Goal: Task Accomplishment & Management: Use online tool/utility

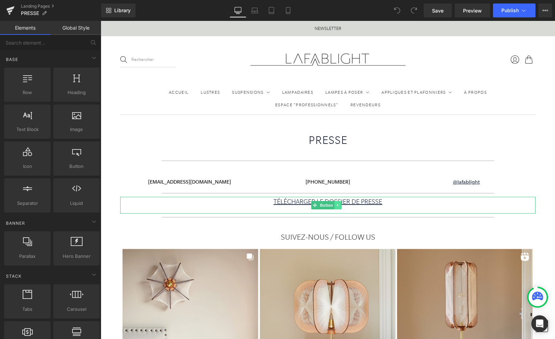
click at [338, 205] on icon at bounding box center [337, 205] width 1 height 2
click at [336, 205] on icon at bounding box center [334, 205] width 4 height 4
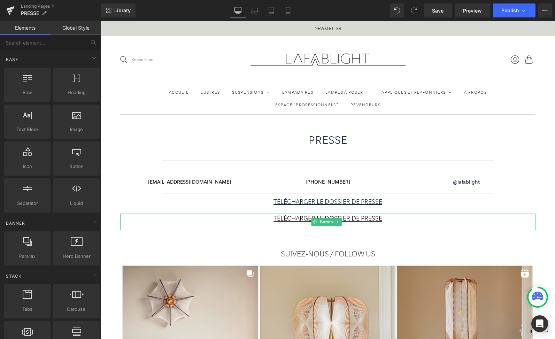
click at [292, 220] on span "TÉLÉCHARGER LE DOSSIER DE PRESSE" at bounding box center [327, 219] width 109 height 10
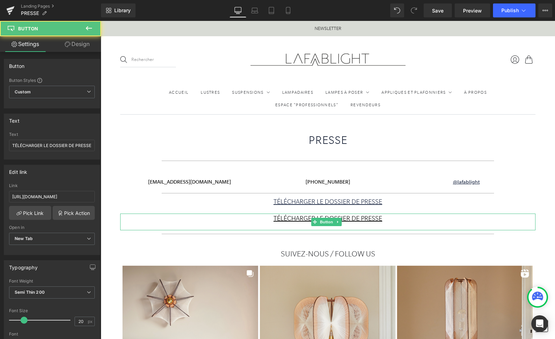
click at [292, 219] on span "TÉLÉCHARGER LE DOSSIER DE PRESSE" at bounding box center [327, 219] width 109 height 10
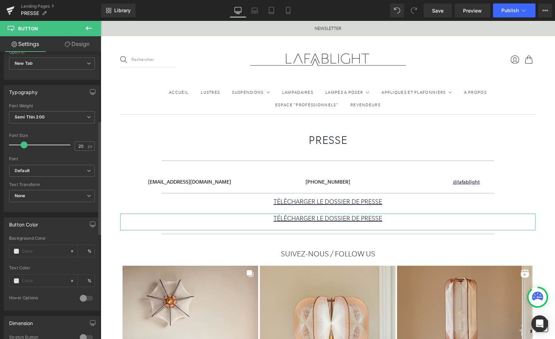
scroll to position [184, 0]
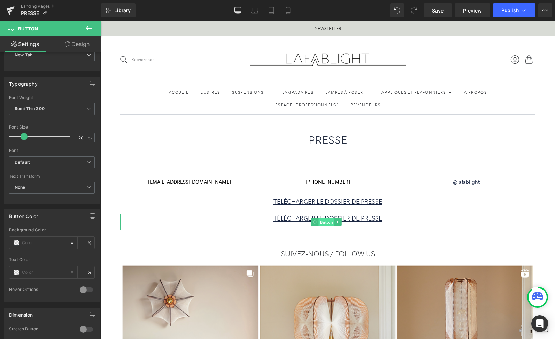
click at [325, 223] on span "Button" at bounding box center [326, 222] width 16 height 8
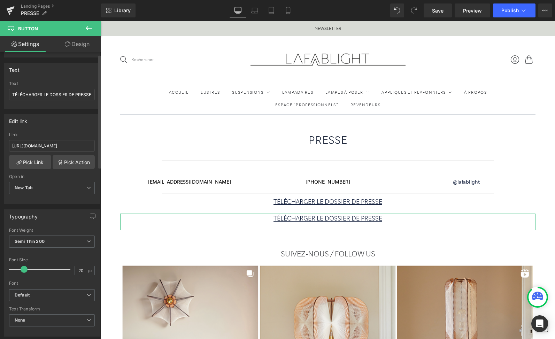
scroll to position [0, 0]
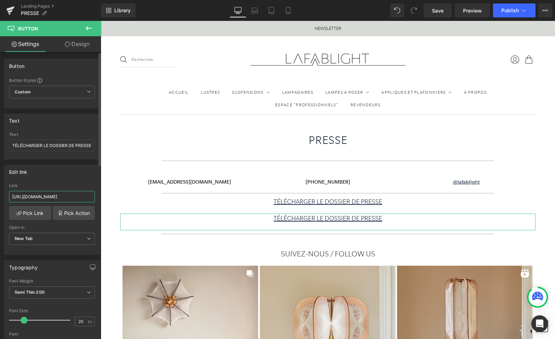
click at [34, 194] on input "[URL][DOMAIN_NAME]" at bounding box center [52, 196] width 86 height 11
drag, startPoint x: 113, startPoint y: 216, endPoint x: 118, endPoint y: 208, distance: 9.7
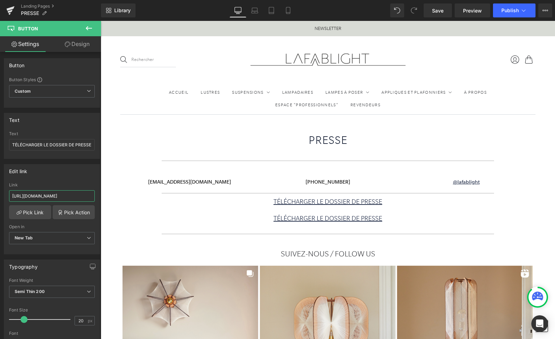
paste input "PRESS_KIT.pdf?v=1705320215"
type input "https://cdn.shopify.com/s/files/1/0263/4815/9022/files/PRESS_KIT.pdf?v=17053202…"
click at [38, 145] on input "TÉLÉCHARGER LE DOSSIER DE PRESSE" at bounding box center [52, 144] width 86 height 11
drag, startPoint x: 47, startPoint y: 142, endPoint x: 12, endPoint y: 140, distance: 34.9
click at [12, 140] on input "TÉLÉCHARGER LE DOSSIER DE PRESSE" at bounding box center [52, 144] width 86 height 11
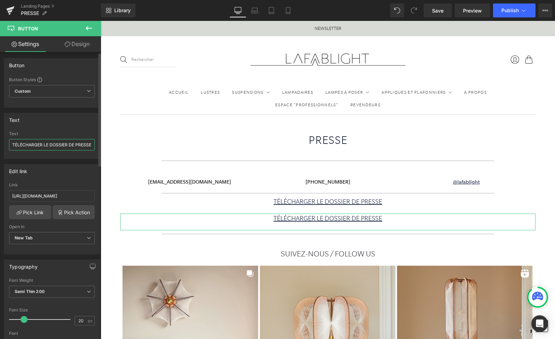
drag, startPoint x: 49, startPoint y: 145, endPoint x: 7, endPoint y: 141, distance: 42.3
click at [7, 141] on div "TÉLÉCHARGER LE DOSSIER DE PRESSE Text TÉLÉCHARGER LE DOSSIER DE PRESSE" at bounding box center [51, 144] width 95 height 27
click at [52, 145] on input "DOWNLOAD PRESS LITDOSSIER DE PRESSE" at bounding box center [52, 144] width 86 height 11
drag, startPoint x: 160, startPoint y: 165, endPoint x: 110, endPoint y: 149, distance: 52.8
type input "DOWNLOAD PRESS KIT"
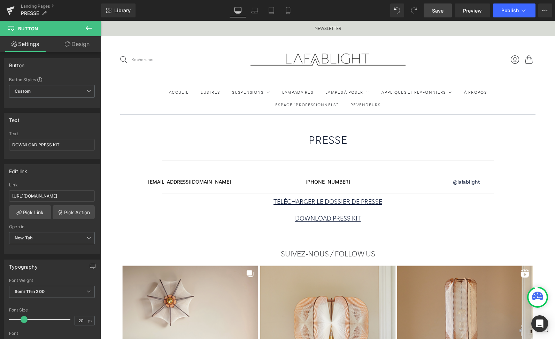
click at [442, 10] on span "Save" at bounding box center [437, 10] width 11 height 7
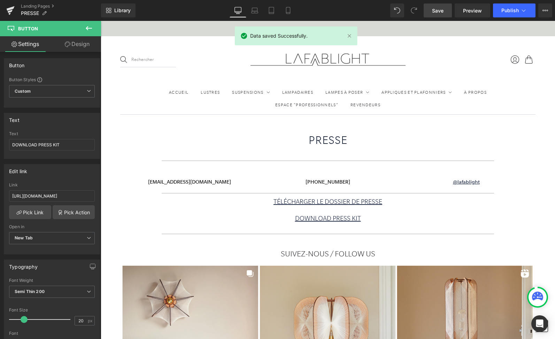
scroll to position [0, 0]
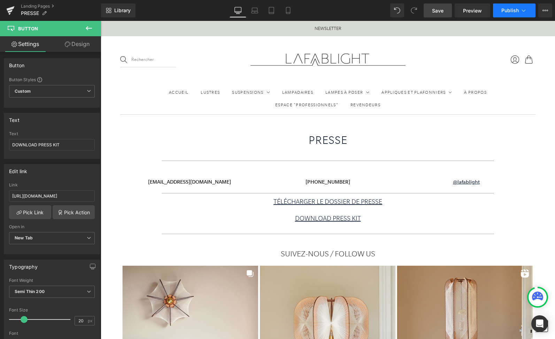
click at [509, 8] on span "Publish" at bounding box center [509, 11] width 17 height 6
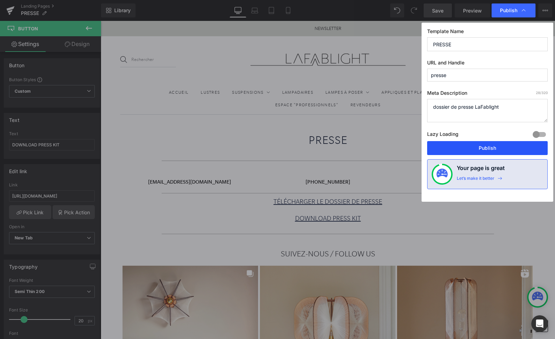
click at [469, 152] on button "Publish" at bounding box center [487, 148] width 121 height 14
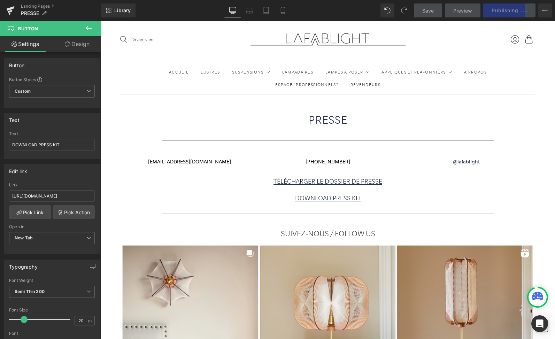
scroll to position [24, 0]
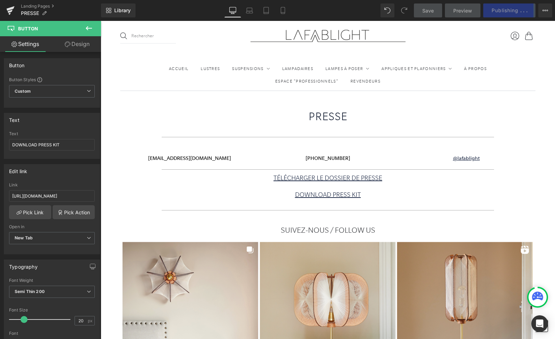
click at [322, 194] on div "DOWNLOAD PRESS KIT Button" at bounding box center [327, 198] width 415 height 17
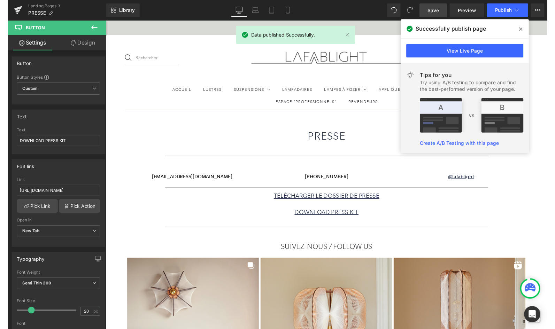
scroll to position [0, 0]
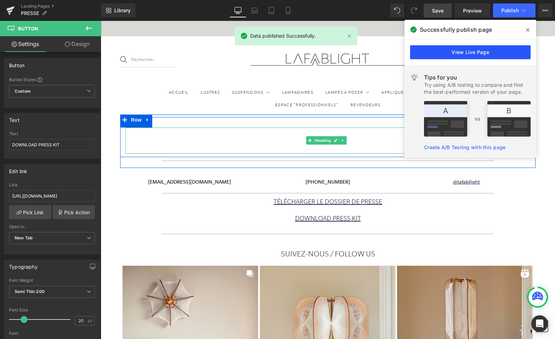
drag, startPoint x: 352, startPoint y: 31, endPoint x: 452, endPoint y: 52, distance: 102.8
click at [452, 52] on link "View Live Page" at bounding box center [470, 52] width 121 height 14
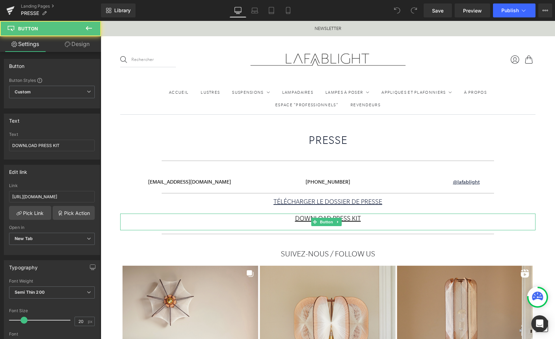
click at [295, 221] on span "DOWNLOAD PRESS KIT" at bounding box center [328, 219] width 66 height 10
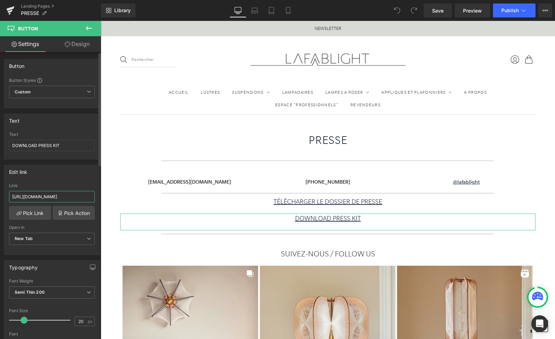
click at [64, 196] on input "https://cdn.shopify.com/s/files/1/0263/4815/9022/files/PRESS_KIT.pdf?v=17053202…" at bounding box center [52, 196] width 86 height 11
paste input "[URL][DOMAIN_NAME]"
type input "[URL][DOMAIN_NAME]"
click at [438, 13] on link "Save" at bounding box center [438, 10] width 28 height 14
click at [507, 7] on button "Publish" at bounding box center [514, 10] width 43 height 14
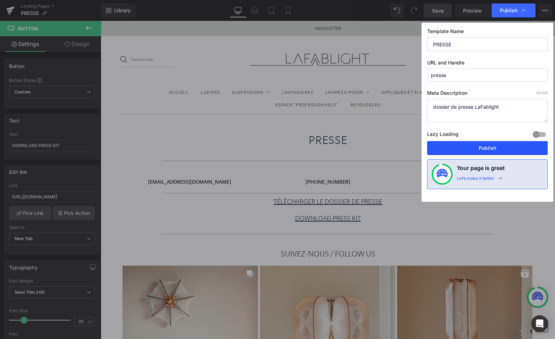
click at [478, 146] on button "Publish" at bounding box center [487, 148] width 121 height 14
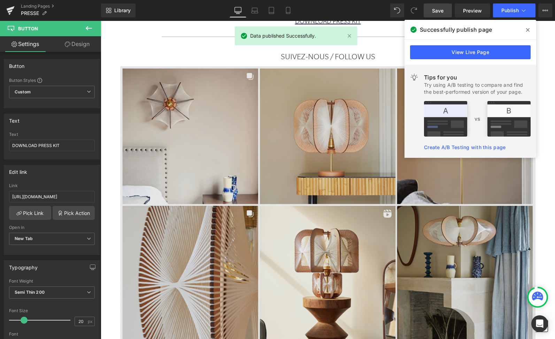
scroll to position [198, 0]
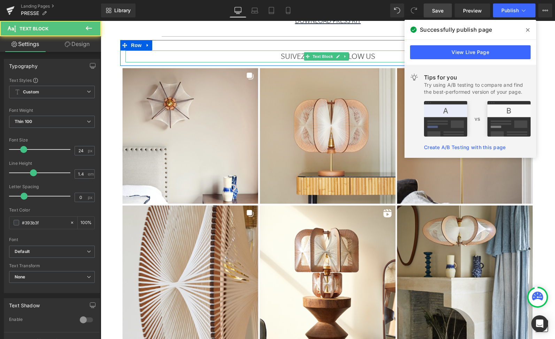
click at [392, 58] on p "SUIVEZ-NOUS / FOLLOW US" at bounding box center [327, 57] width 405 height 12
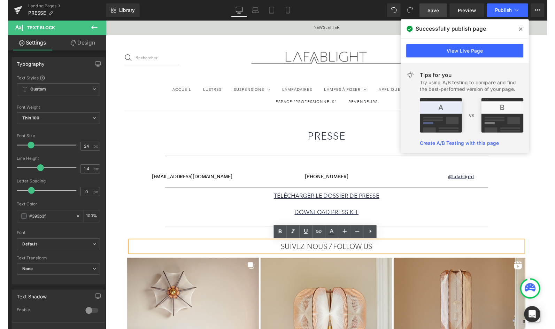
scroll to position [0, 0]
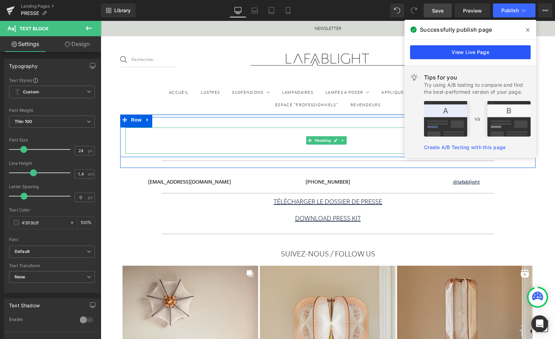
click at [481, 49] on link "View Live Page" at bounding box center [470, 52] width 121 height 14
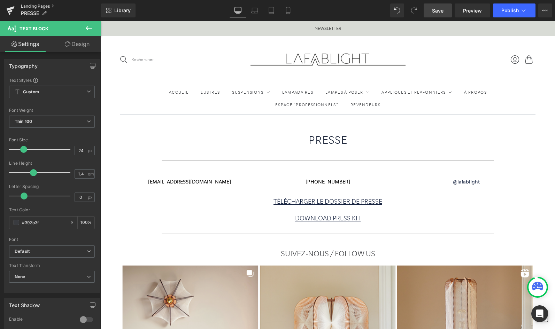
click at [37, 9] on link "Landing Pages" at bounding box center [61, 6] width 80 height 6
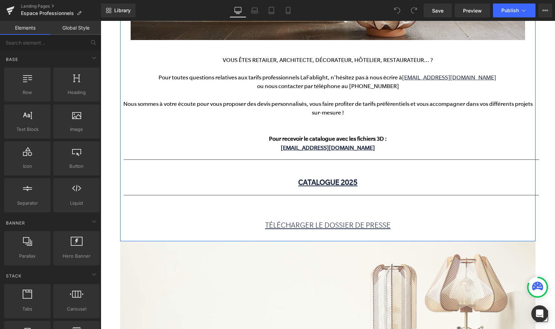
scroll to position [310, 0]
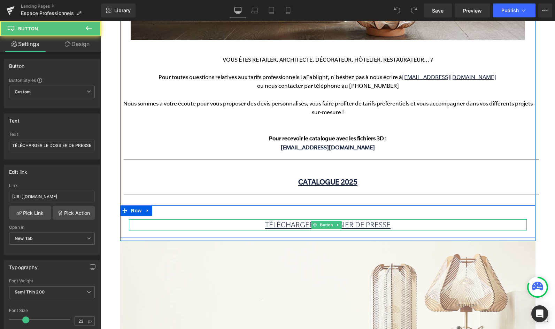
click at [203, 224] on div "TÉLÉCHARGER LE DOSSIER DE PRESSE" at bounding box center [328, 224] width 398 height 11
click at [339, 223] on icon at bounding box center [338, 225] width 4 height 4
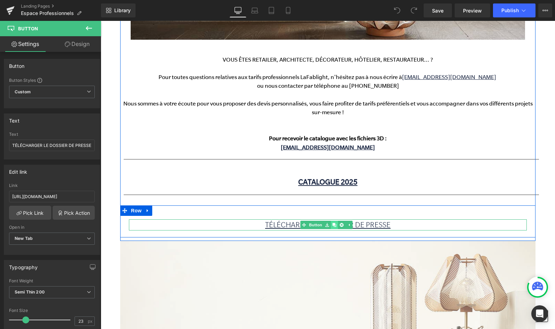
click at [333, 223] on icon at bounding box center [334, 225] width 4 height 4
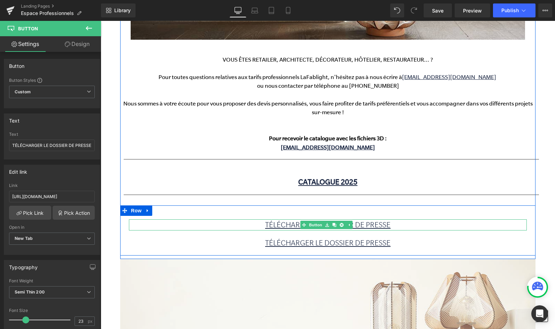
scroll to position [311, 0]
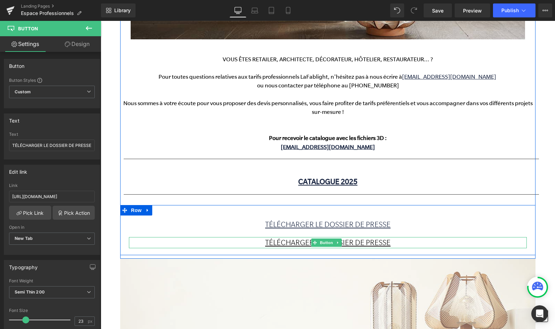
click at [299, 242] on span "TÉLÉCHARGER LE DOSSIER DE PRESSE" at bounding box center [327, 242] width 125 height 11
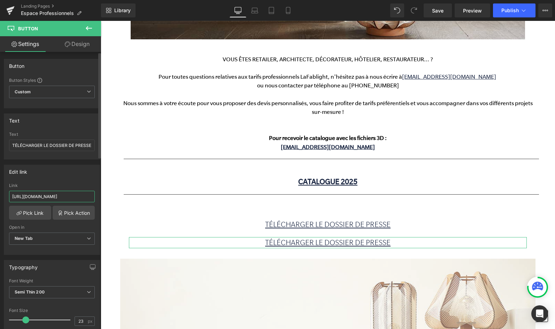
click at [80, 198] on input "[URL][DOMAIN_NAME]" at bounding box center [52, 196] width 86 height 11
paste input "LFB_DP_UK_58f2e9bd-198a-4579-b493-cdfd637994c9.pdf?v=1757415807"
type input "[URL][DOMAIN_NAME]"
click at [45, 145] on input "TÉLÉCHARGER LE DOSSIER DE PRESSE" at bounding box center [52, 145] width 86 height 11
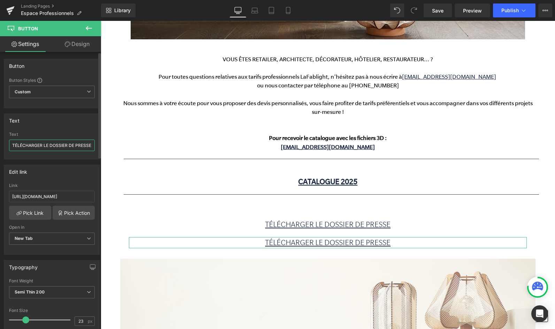
click at [45, 146] on input "TÉLÉCHARGER LE DOSSIER DE PRESSE" at bounding box center [52, 145] width 86 height 11
click at [44, 145] on input "TÉLÉCHARGER LE DOSSIER DE PRESSE" at bounding box center [52, 145] width 86 height 11
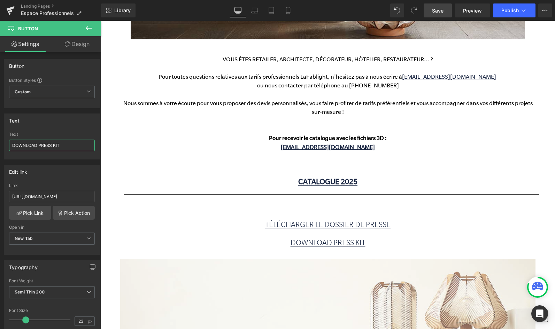
type input "DOWNLOAD PRESS KIT"
click at [435, 8] on span "Save" at bounding box center [437, 10] width 11 height 7
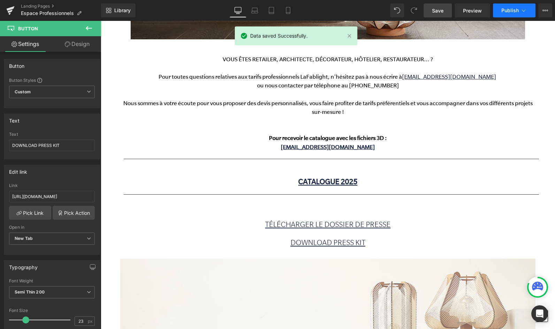
click at [511, 9] on span "Publish" at bounding box center [509, 11] width 17 height 6
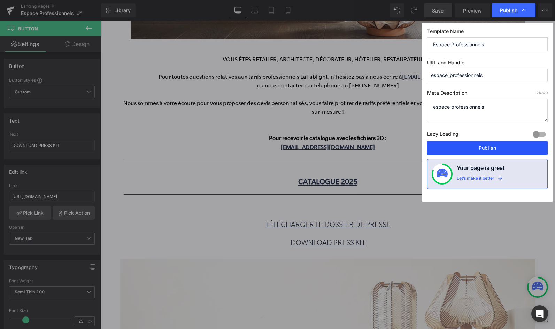
click at [493, 153] on button "Publish" at bounding box center [487, 148] width 121 height 14
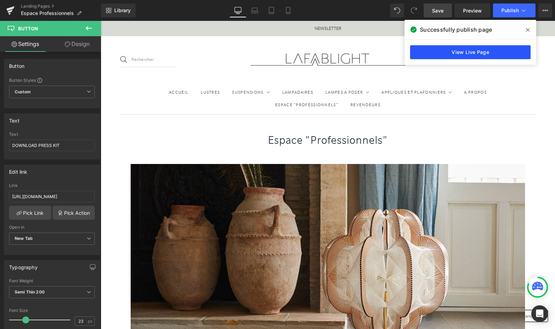
click at [464, 50] on link "View Live Page" at bounding box center [470, 52] width 121 height 14
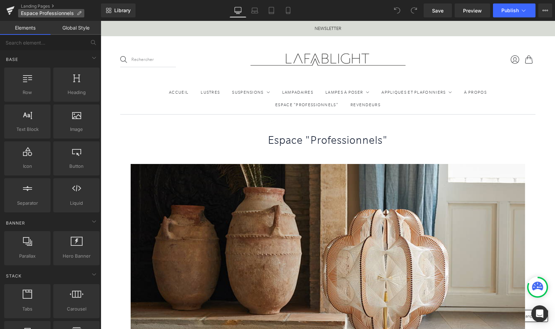
click at [43, 11] on span "Espace Professionnels" at bounding box center [47, 13] width 53 height 6
copy span "Espace"
